Goal: Complete application form

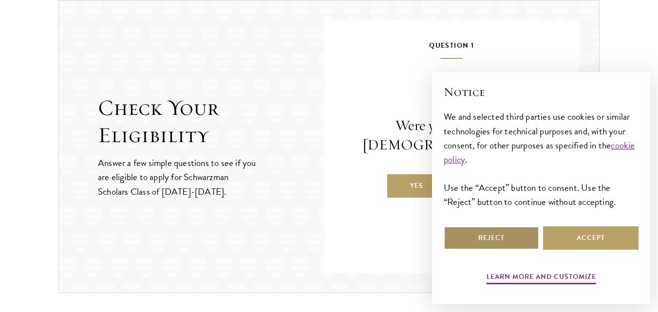
click at [528, 234] on button "Reject" at bounding box center [490, 237] width 95 height 23
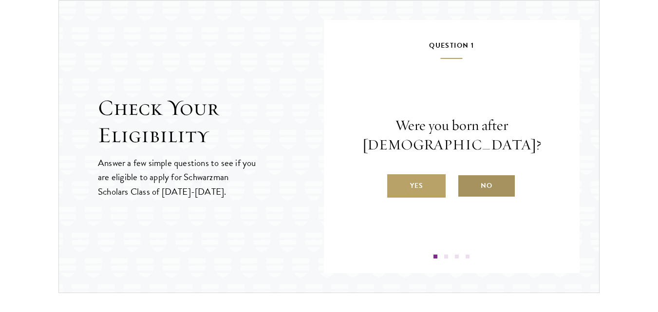
click at [486, 188] on label "No" at bounding box center [486, 185] width 58 height 23
click at [466, 184] on input "No" at bounding box center [461, 179] width 9 height 9
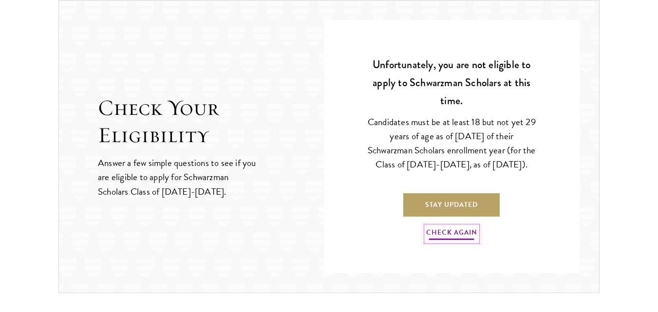
click at [449, 241] on link "Check Again" at bounding box center [451, 233] width 51 height 15
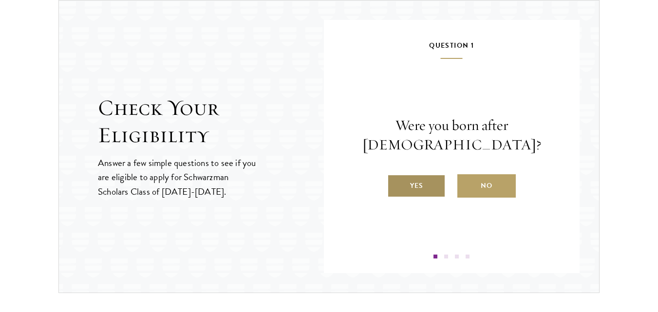
click at [425, 188] on label "Yes" at bounding box center [416, 185] width 58 height 23
click at [396, 184] on input "Yes" at bounding box center [391, 179] width 9 height 9
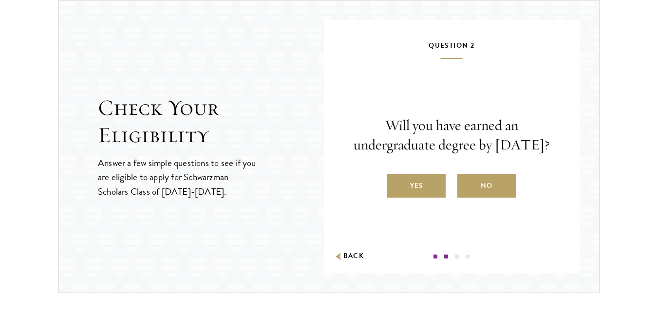
click at [425, 188] on label "Yes" at bounding box center [416, 185] width 58 height 23
click at [396, 184] on input "Yes" at bounding box center [391, 179] width 9 height 9
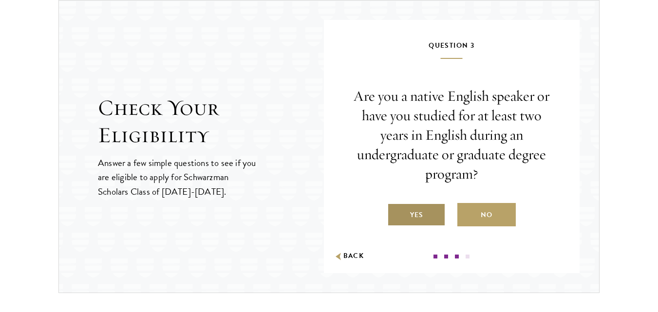
click at [428, 211] on label "Yes" at bounding box center [416, 214] width 58 height 23
click at [396, 211] on input "Yes" at bounding box center [391, 208] width 9 height 9
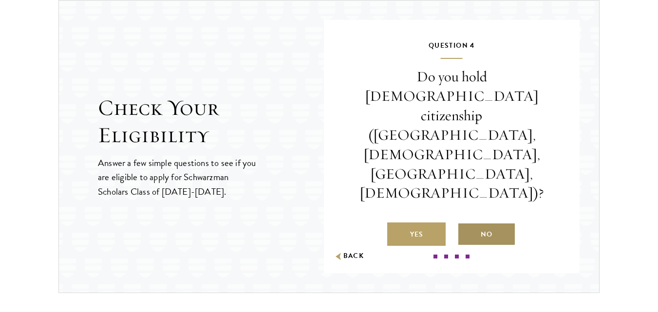
click at [497, 222] on label "No" at bounding box center [486, 233] width 58 height 23
click at [466, 224] on input "No" at bounding box center [461, 228] width 9 height 9
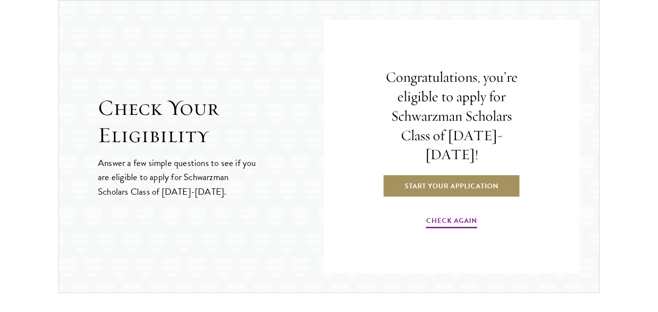
click at [469, 174] on link "Start Your Application" at bounding box center [452, 185] width 138 height 23
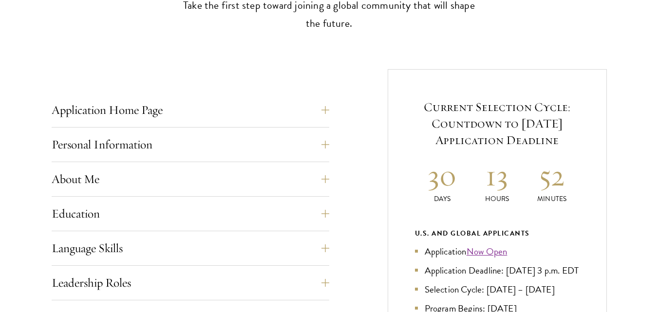
scroll to position [326, 0]
click at [226, 140] on button "Personal Information" at bounding box center [197, 143] width 277 height 23
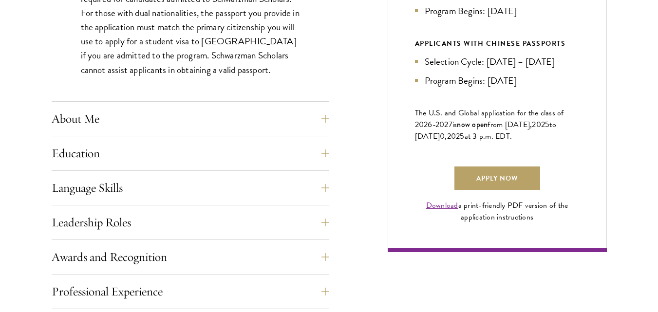
scroll to position [628, 0]
